Goal: Register for event/course

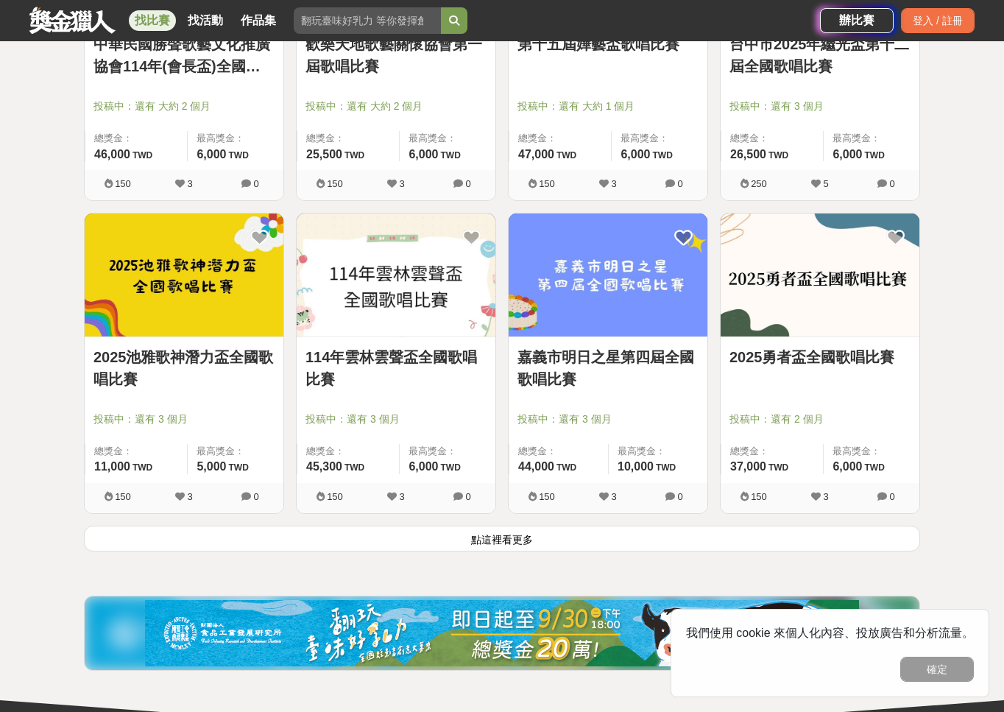
scroll to position [1657, 0]
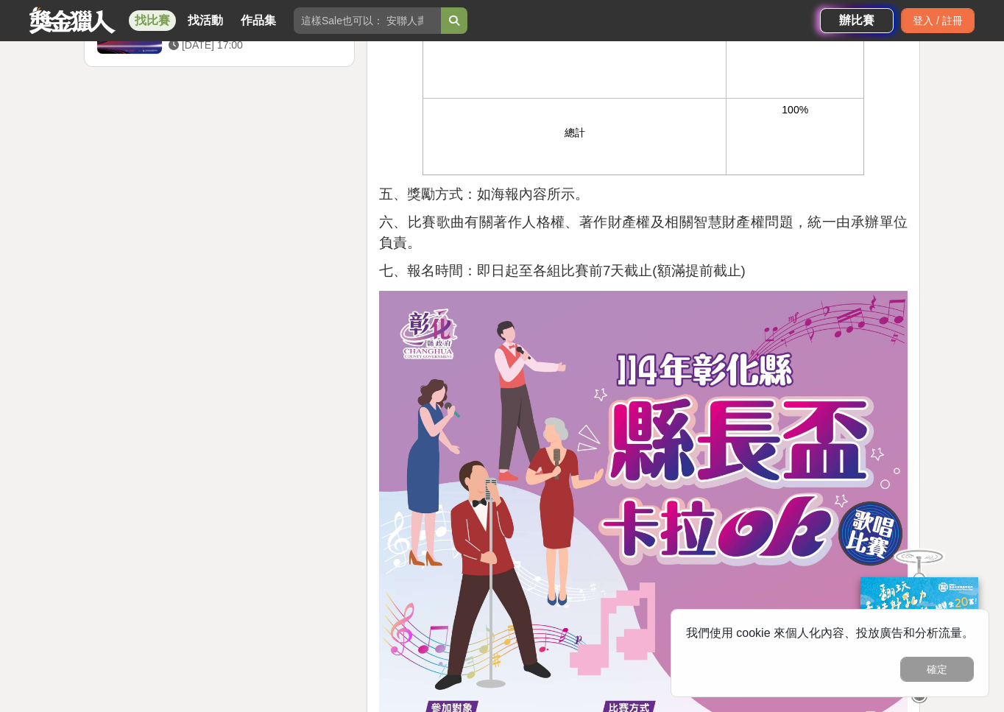
scroll to position [2208, 0]
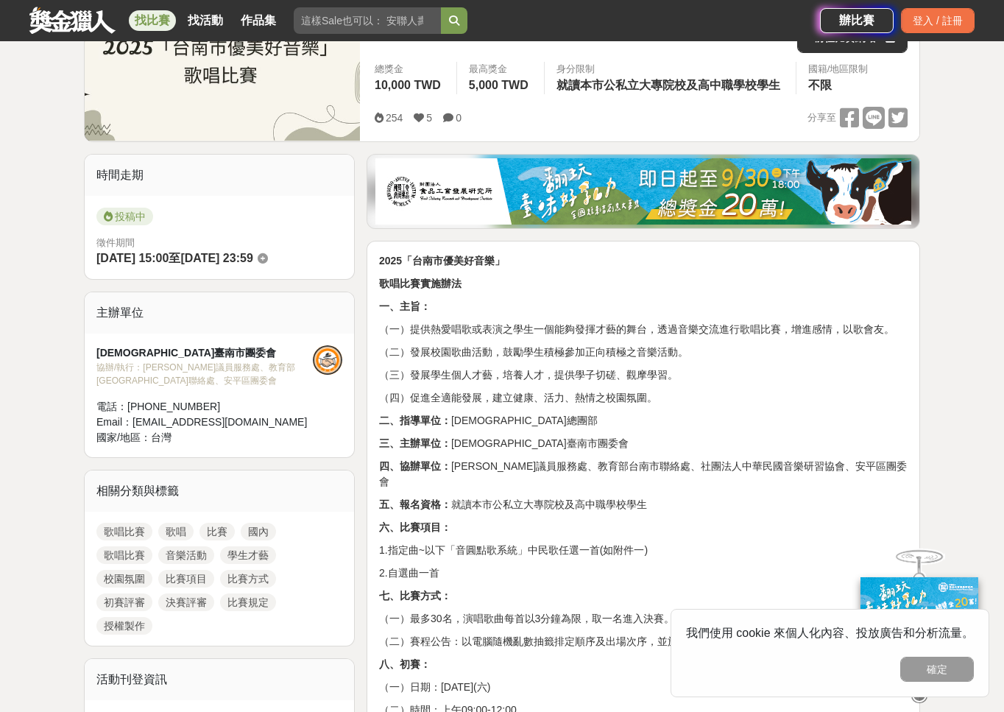
scroll to position [123, 0]
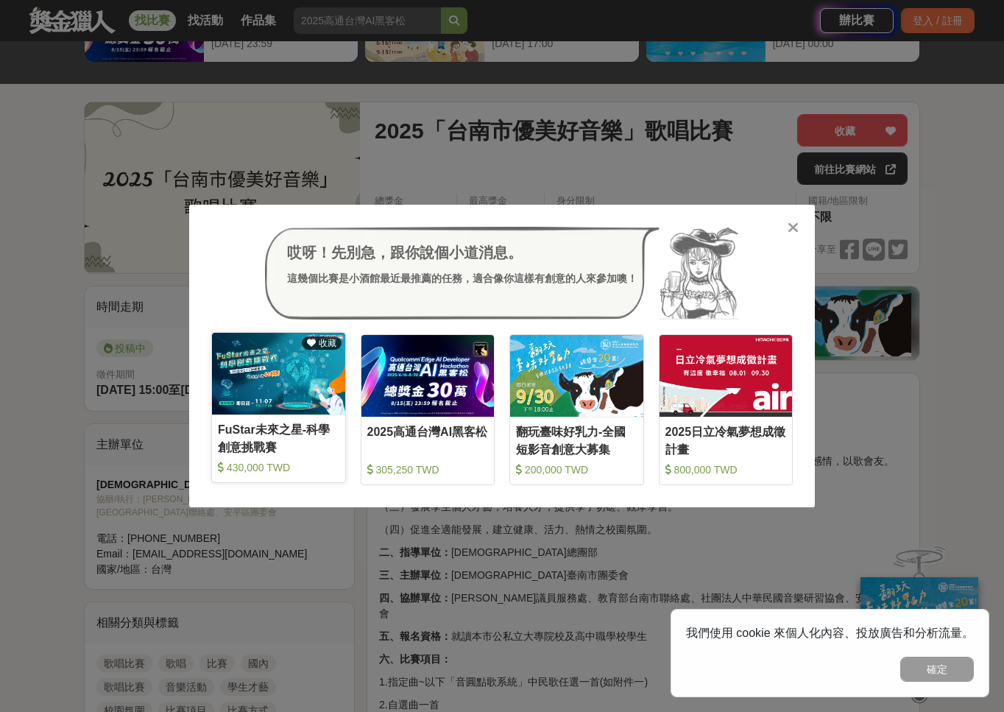
click at [276, 340] on img at bounding box center [278, 374] width 133 height 82
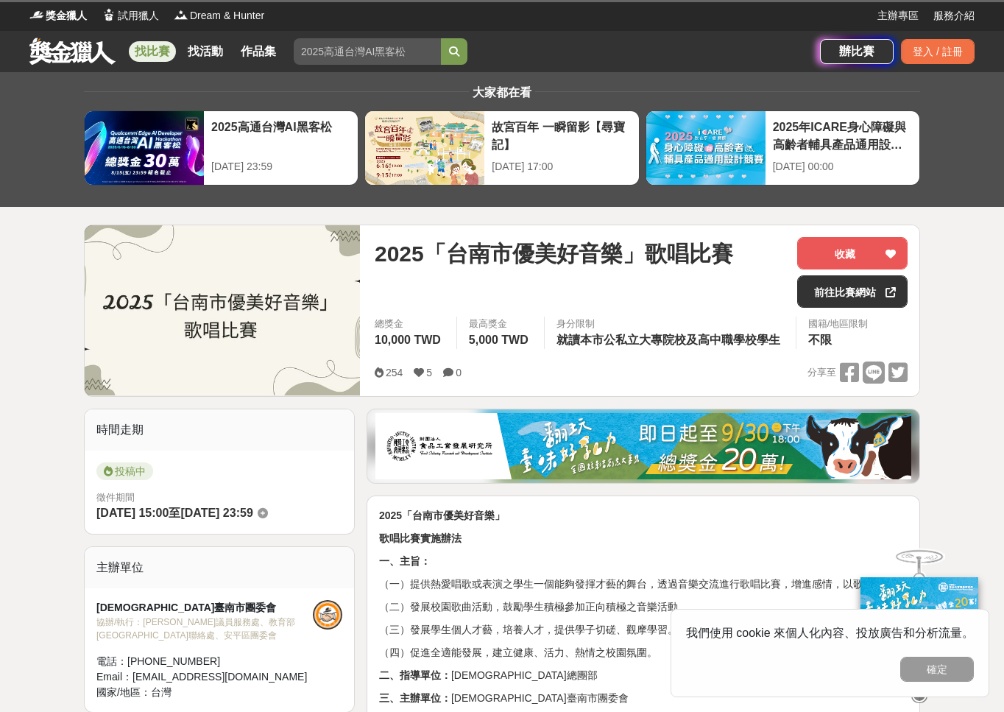
scroll to position [491, 0]
